Goal: Information Seeking & Learning: Learn about a topic

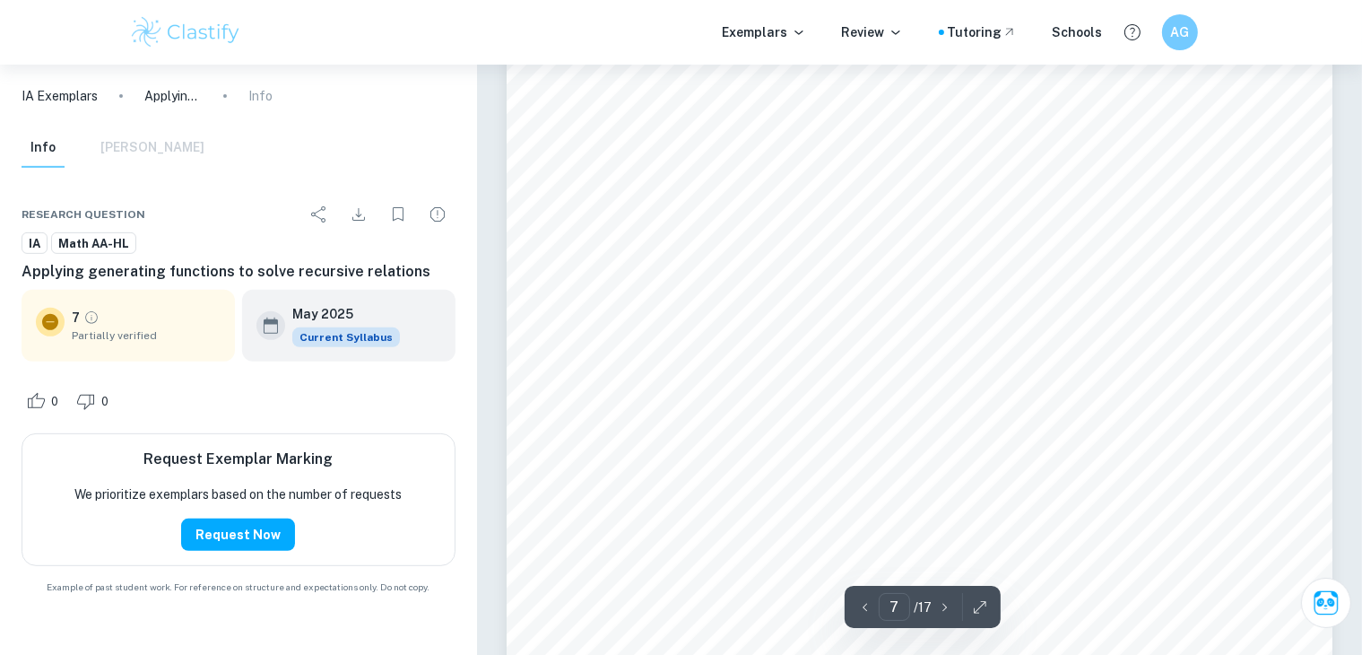
scroll to position [7421, 0]
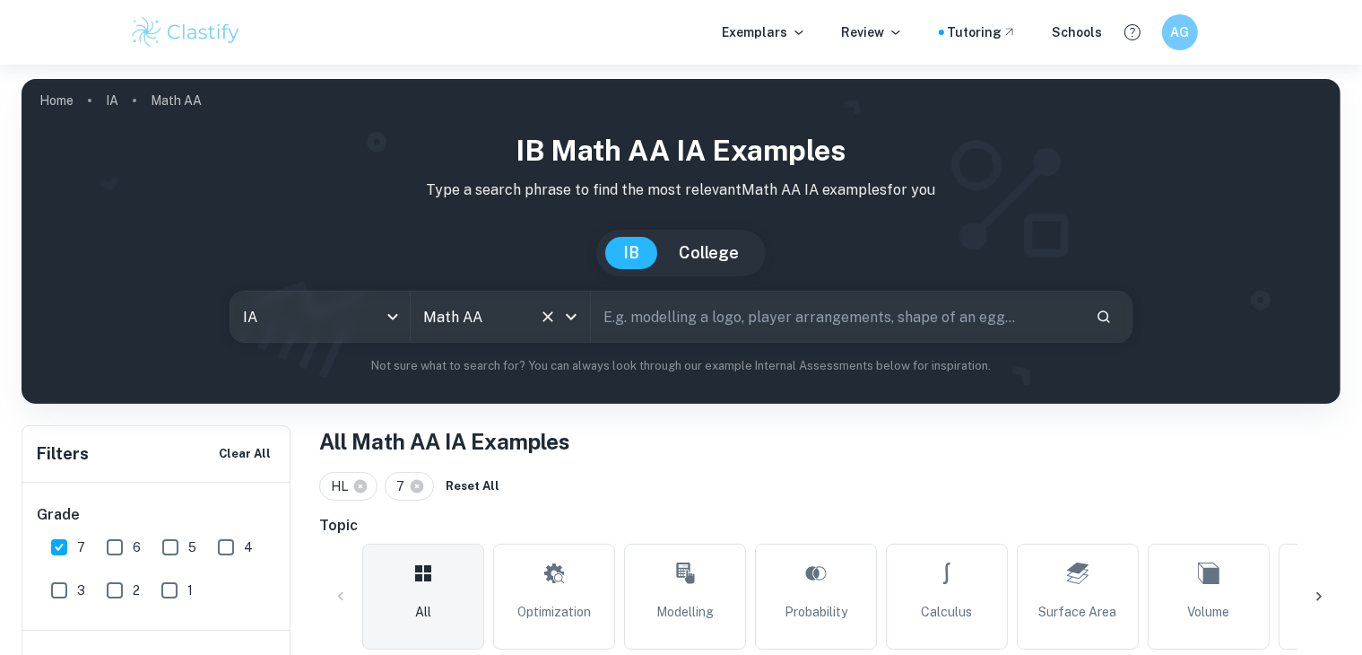
click at [549, 317] on icon "Clear" at bounding box center [547, 316] width 11 height 11
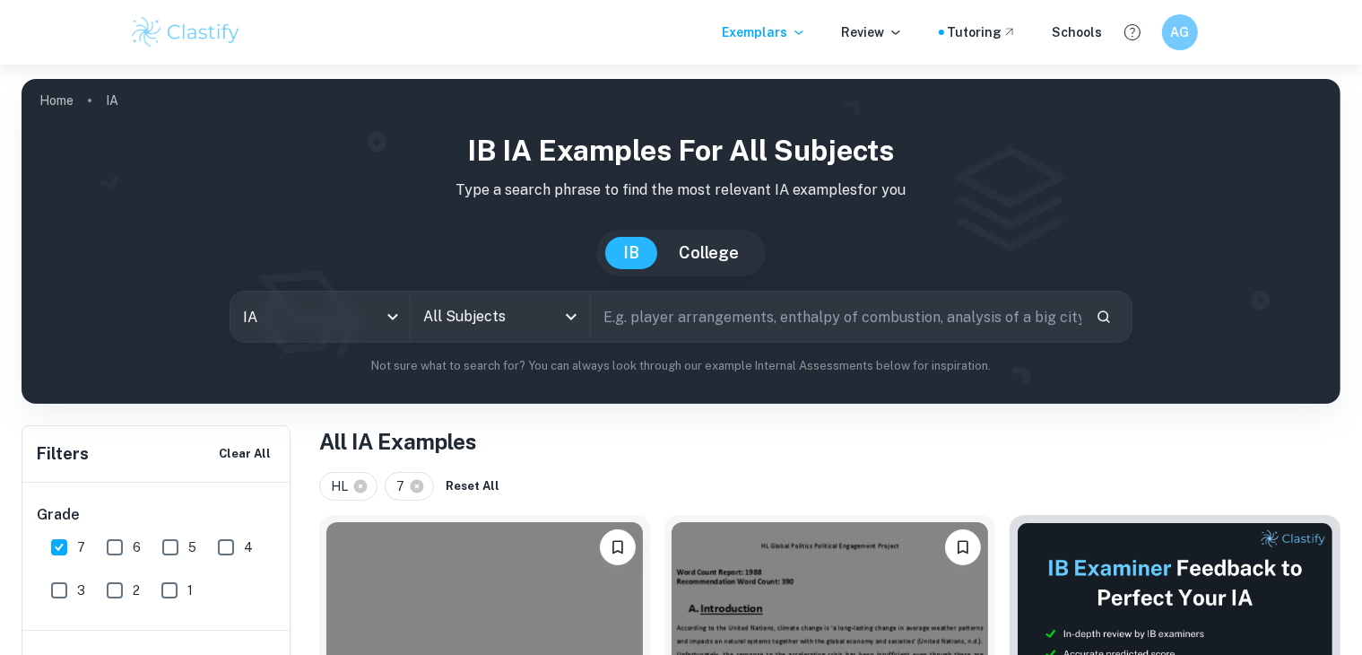
click at [566, 317] on icon "Open" at bounding box center [571, 317] width 22 height 22
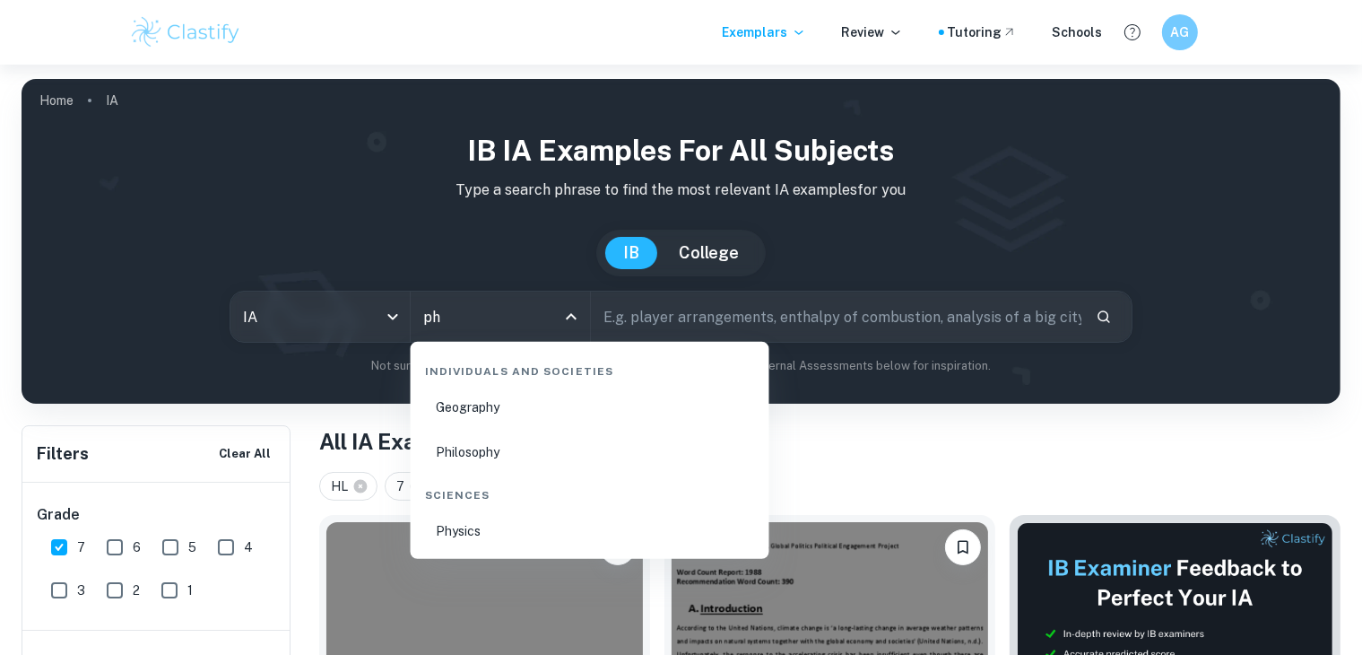
click at [531, 539] on li "Physics" at bounding box center [590, 530] width 344 height 41
type input "Physics"
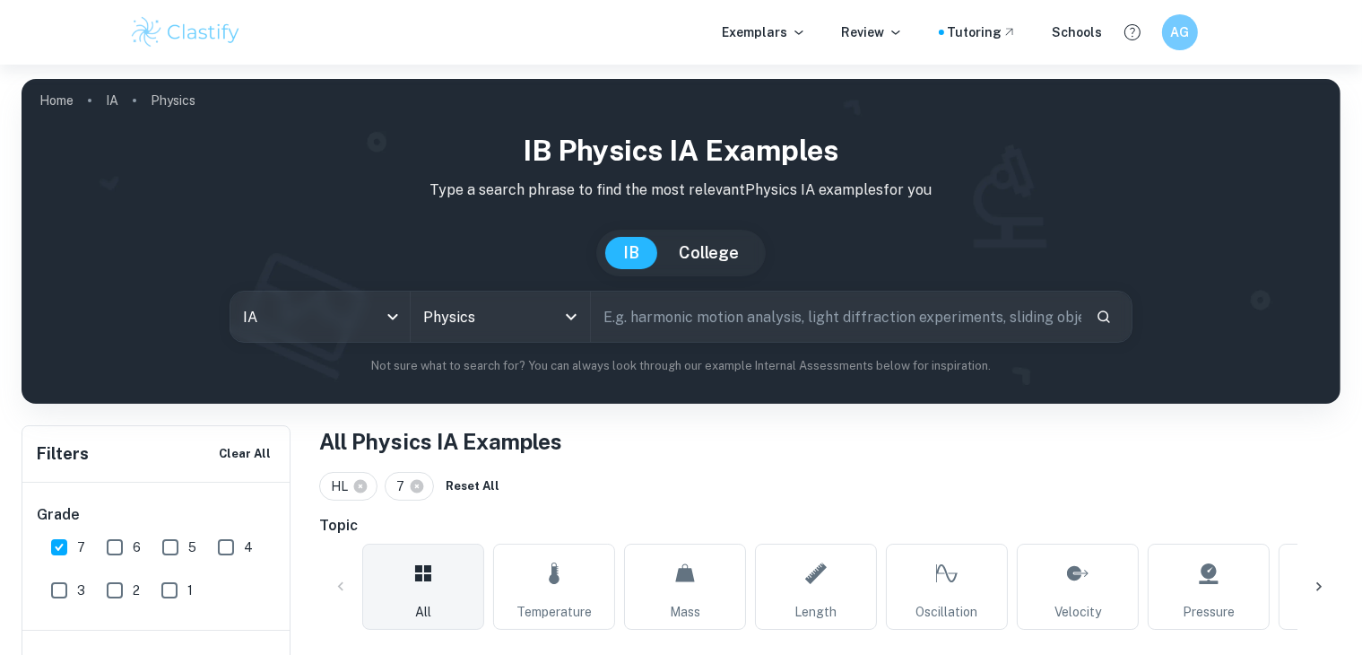
click at [673, 312] on input "text" at bounding box center [836, 316] width 490 height 50
type input "ramp"
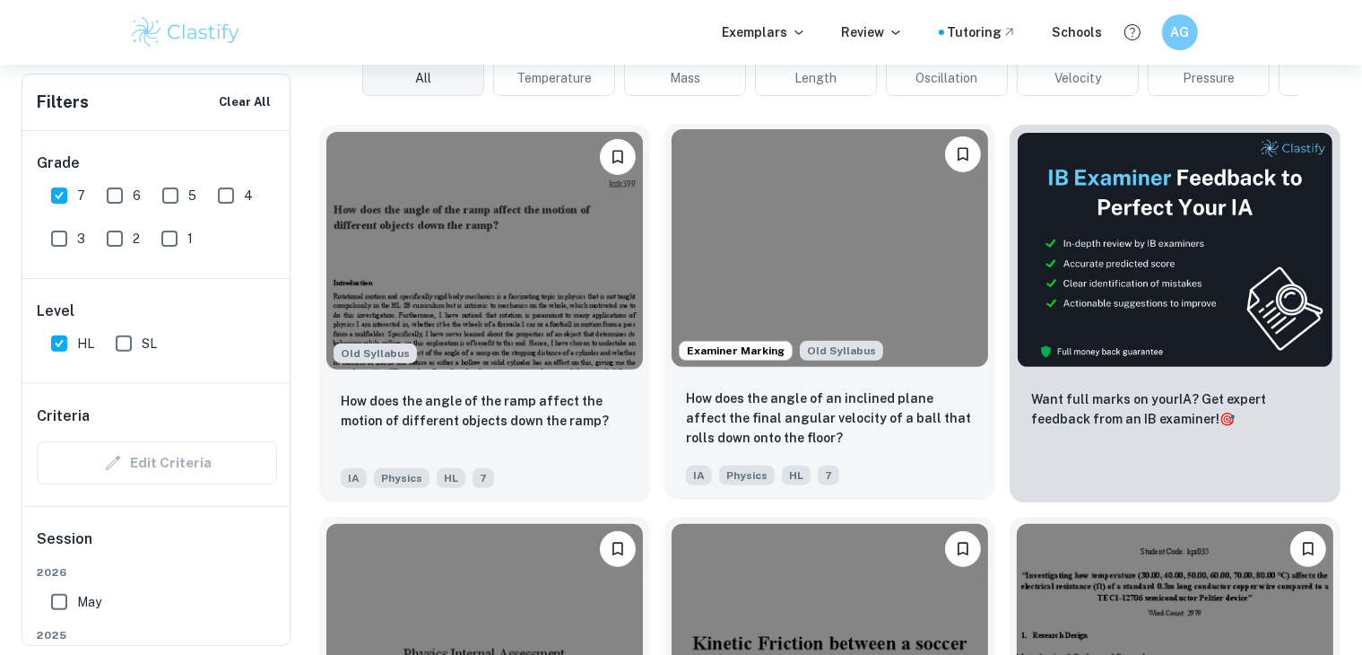
scroll to position [538, 0]
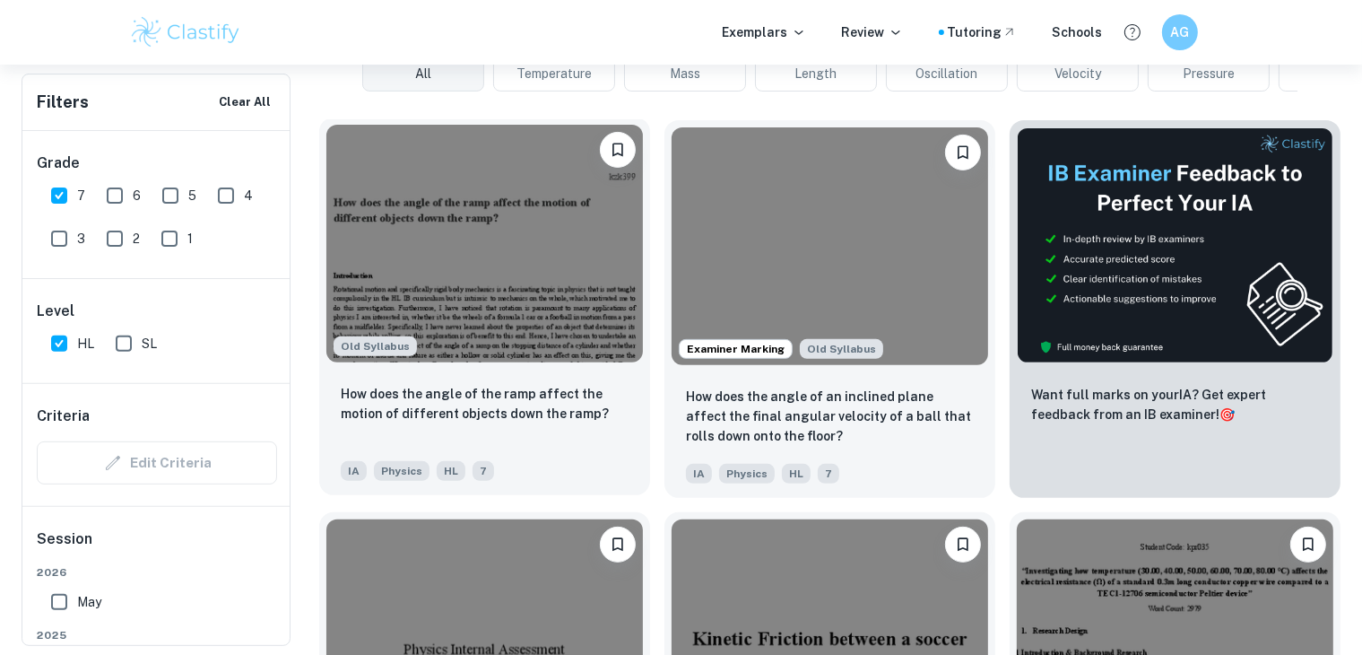
click at [488, 317] on img at bounding box center [484, 244] width 317 height 238
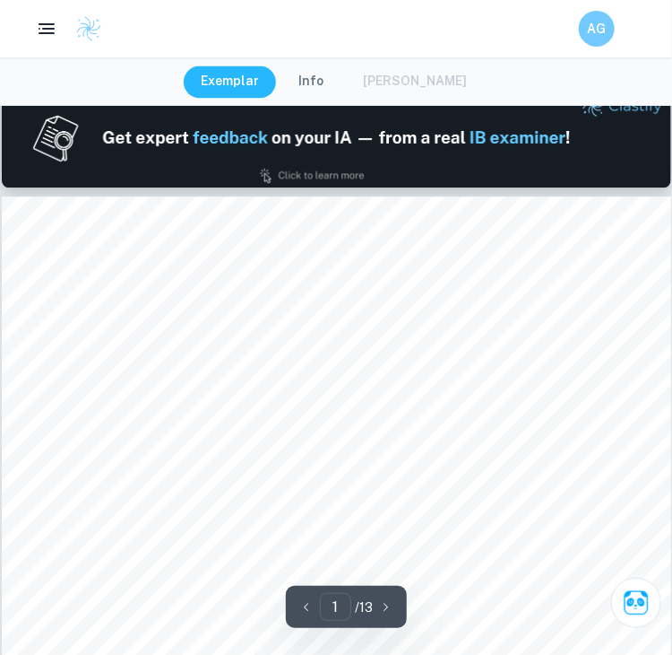
scroll to position [750, 0]
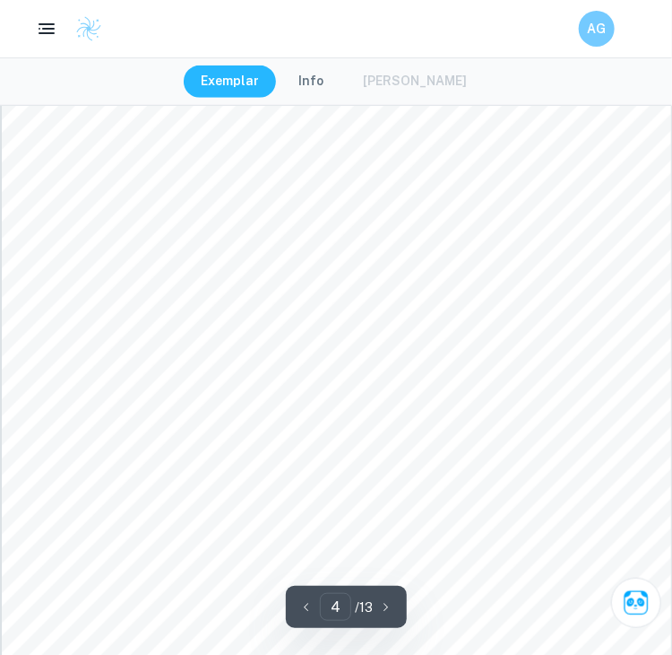
type input "5"
